Goal: Book appointment/travel/reservation

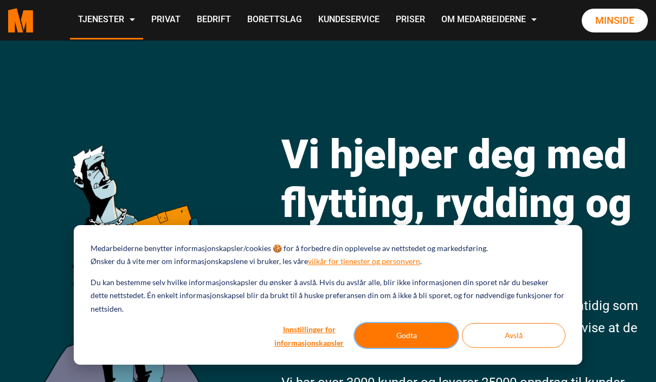
click at [407, 331] on button "Godta" at bounding box center [405, 335] width 103 height 25
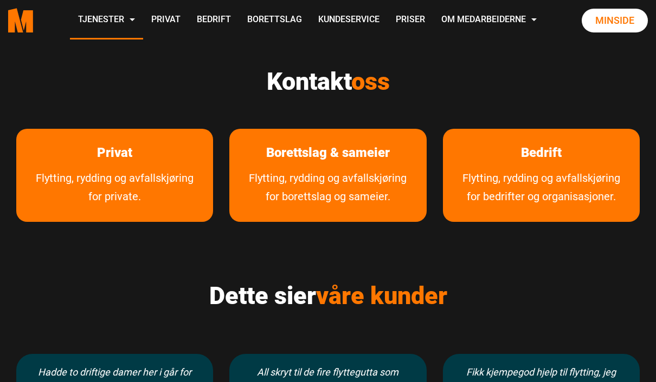
scroll to position [507, 0]
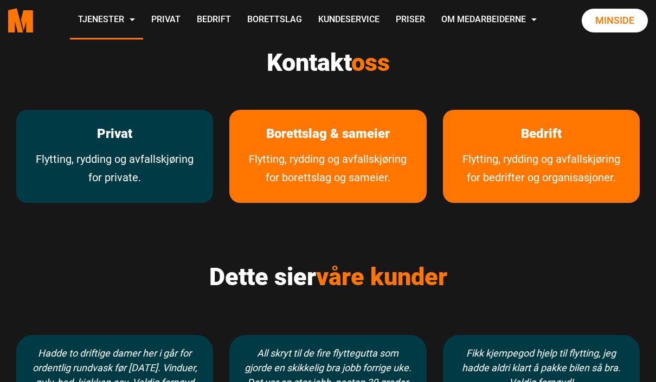
click at [114, 157] on link "Flytting, rydding og avfallskjøring for private." at bounding box center [114, 176] width 197 height 53
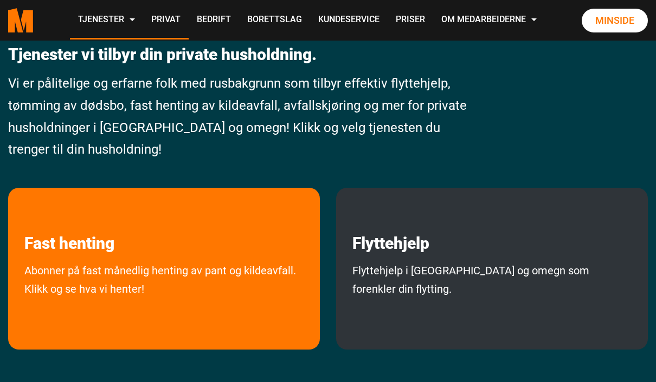
scroll to position [143, 0]
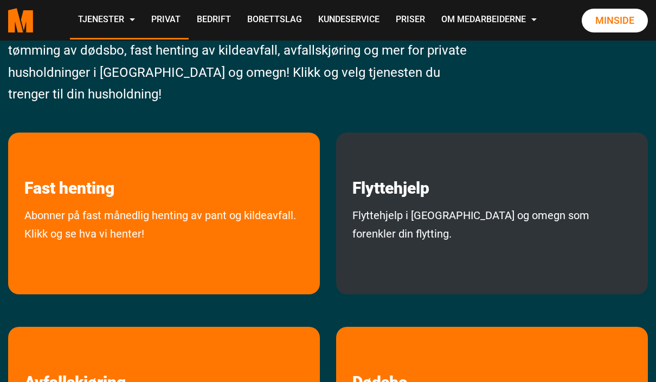
click at [479, 203] on div "Flyttehjelp Flyttehjelp i Oslo og omegn som forenkler din flytting." at bounding box center [492, 214] width 312 height 162
click at [447, 212] on link "Flyttehjelp i Oslo og omegn som forenkler din flytting." at bounding box center [492, 247] width 312 height 83
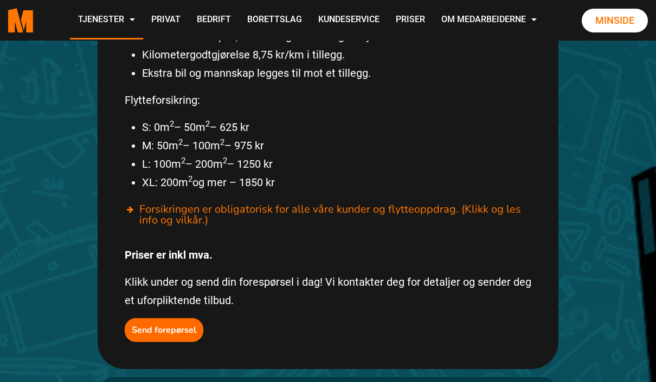
scroll to position [677, 0]
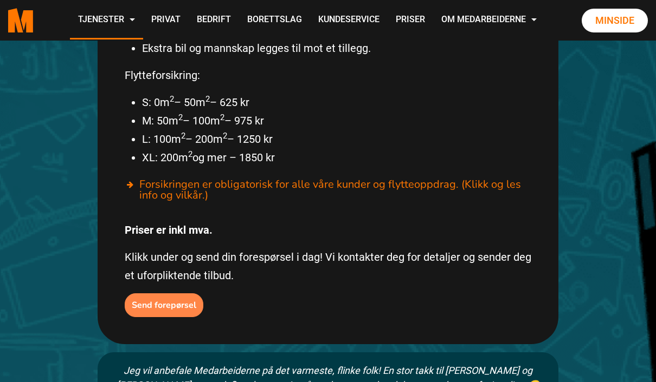
click at [174, 300] on b "Send forepørsel" at bounding box center [164, 306] width 64 height 12
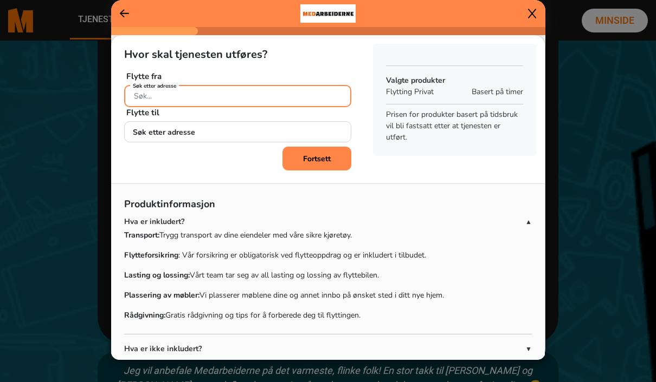
click at [196, 107] on input "Søk etter adresse" at bounding box center [237, 96] width 227 height 22
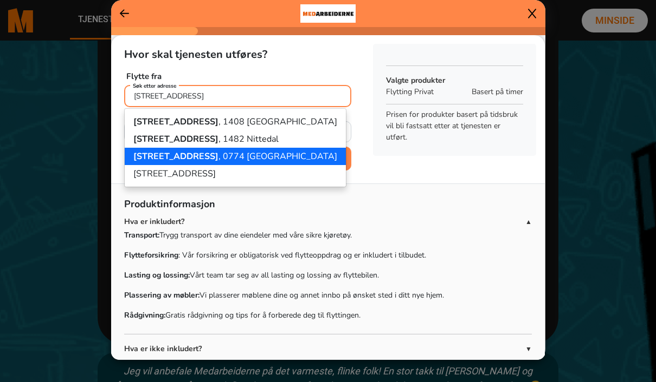
click at [236, 163] on ngb-highlight "Stasjonsveien 11D , 0774 Oslo" at bounding box center [235, 157] width 204 height 12
type input "Stasjonsveien 11D, 0774 Oslo"
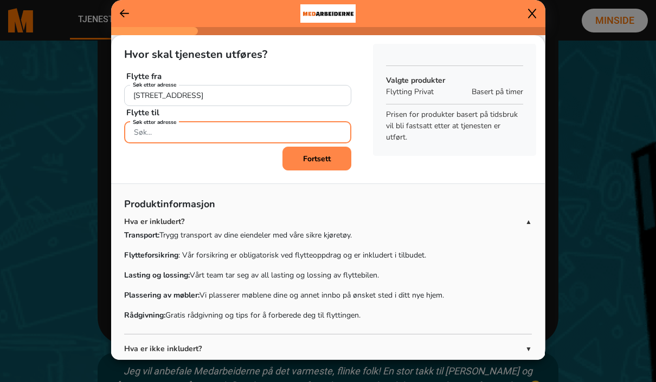
click at [201, 144] on input "Søk etter adresse" at bounding box center [237, 132] width 227 height 22
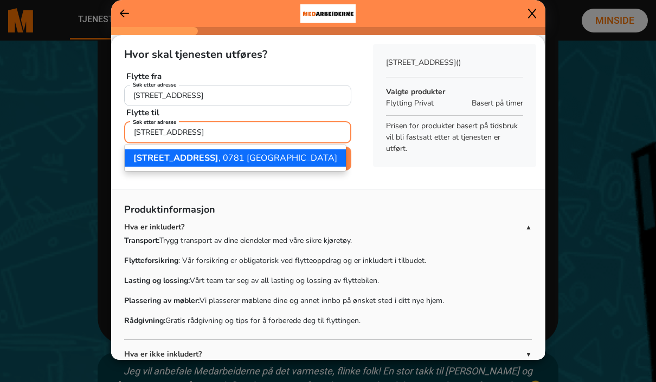
click at [224, 164] on ngb-highlight "Skogryggveien 18F , 0781 Oslo" at bounding box center [235, 158] width 204 height 12
type input "Skogryggveien 18F, 0781 Oslo"
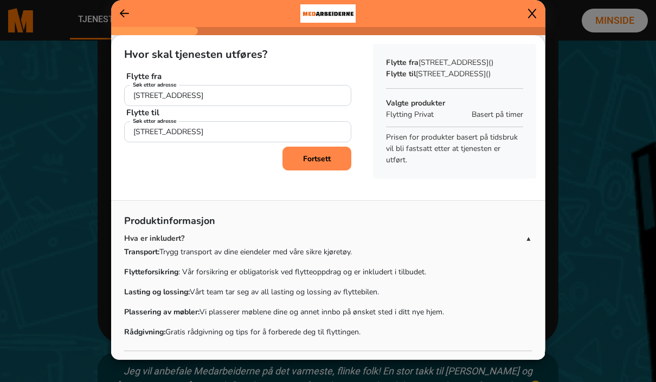
click at [326, 164] on b "Fortsett" at bounding box center [317, 159] width 28 height 10
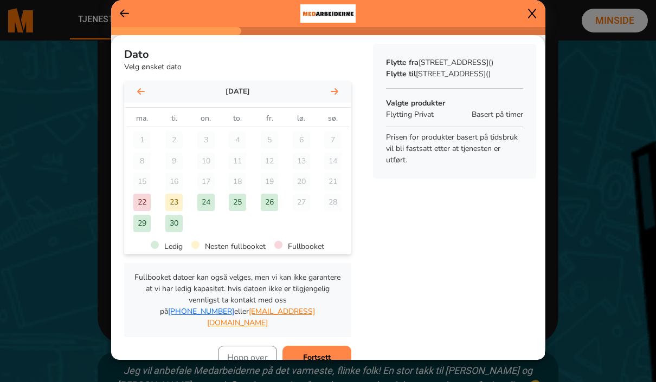
click at [337, 95] on icon at bounding box center [334, 91] width 8 height 7
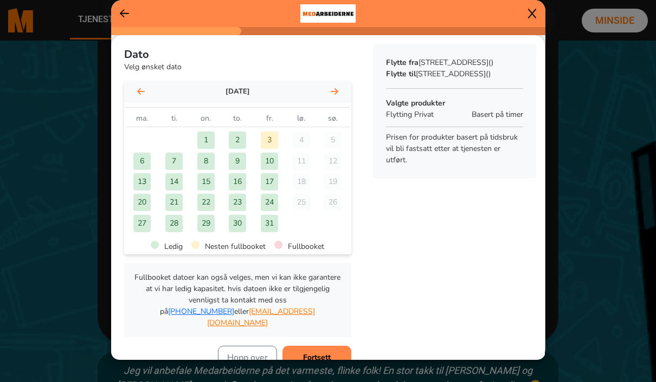
click at [531, 19] on icon at bounding box center [532, 13] width 8 height 11
